Goal: Navigation & Orientation: Find specific page/section

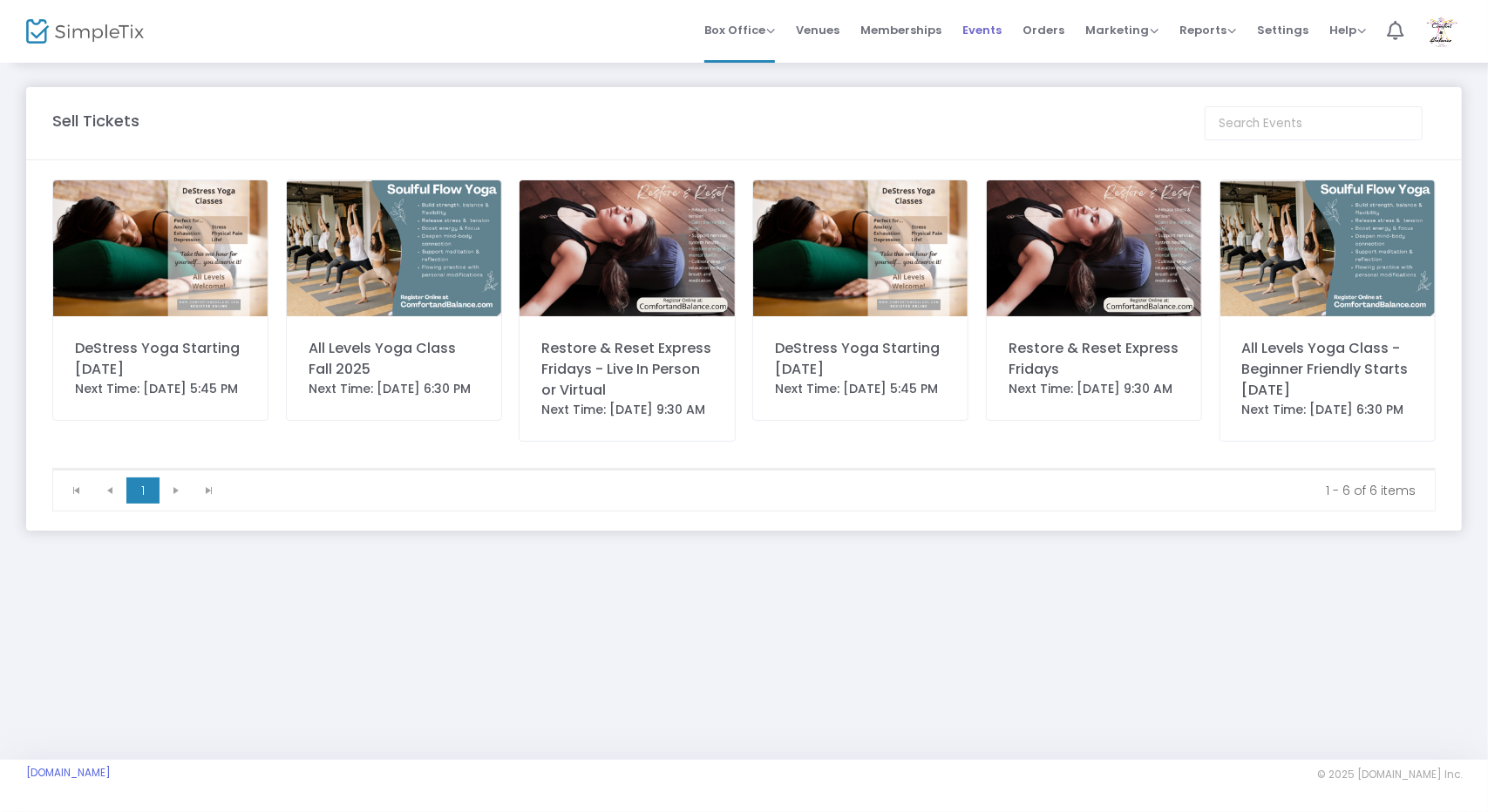
click at [1001, 38] on span "Events" at bounding box center [981, 30] width 39 height 44
click at [992, 29] on span "Events" at bounding box center [981, 30] width 39 height 44
